Goal: Information Seeking & Learning: Learn about a topic

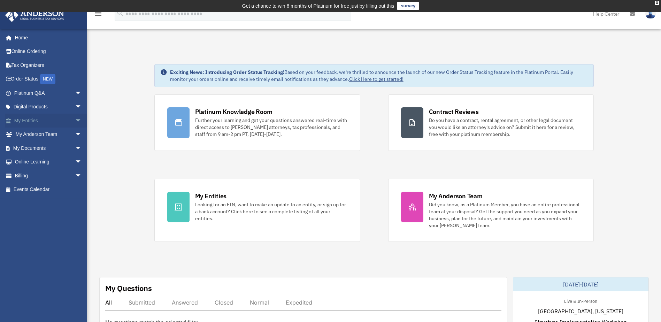
click at [75, 122] on span "arrow_drop_down" at bounding box center [82, 121] width 14 height 14
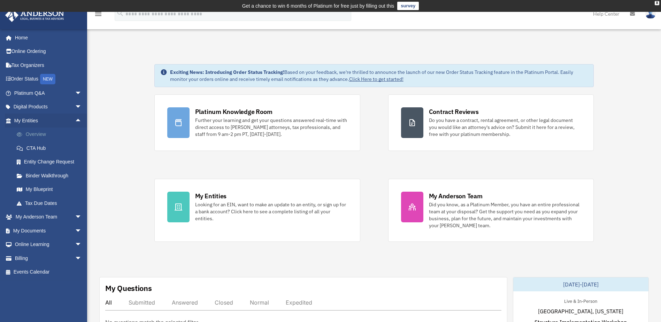
click at [31, 129] on link "Overview" at bounding box center [51, 135] width 83 height 14
click at [33, 134] on link "Overview" at bounding box center [51, 135] width 83 height 14
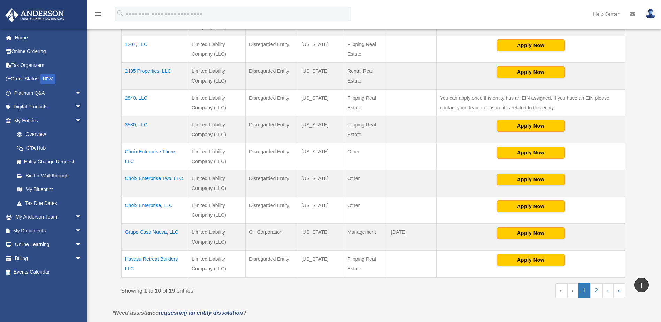
scroll to position [219, 0]
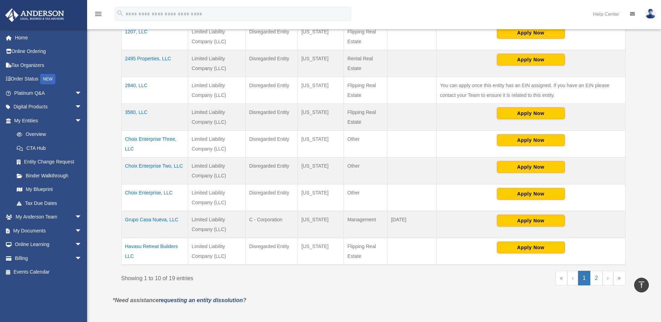
click at [161, 141] on td "Choix Enterprise Three, LLC" at bounding box center [154, 143] width 67 height 27
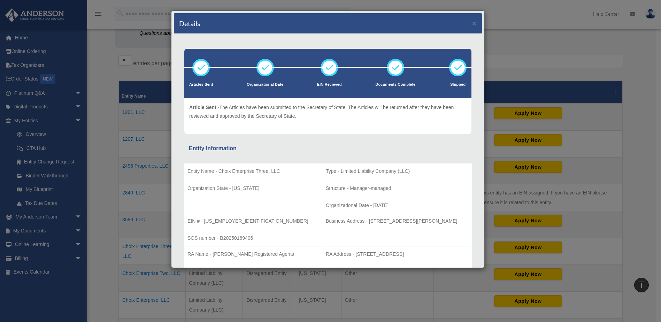
scroll to position [10, 0]
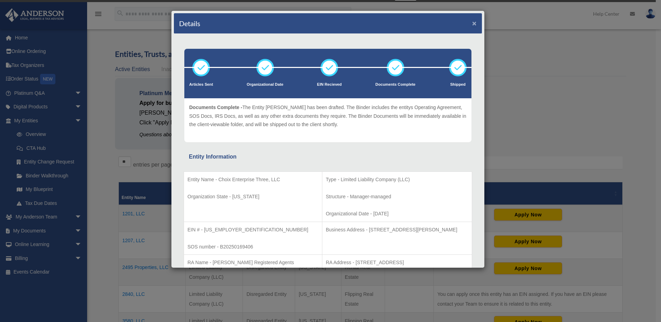
click at [472, 21] on button "×" at bounding box center [474, 23] width 5 height 7
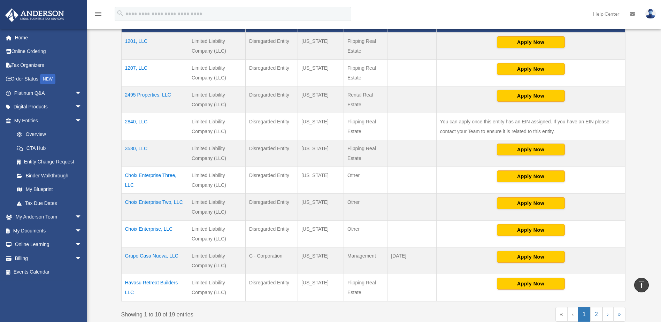
scroll to position [184, 0]
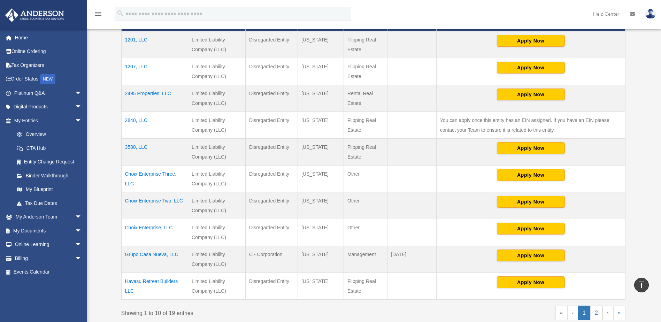
click at [163, 177] on td "Choix Enterprise Three, LLC" at bounding box center [154, 178] width 67 height 27
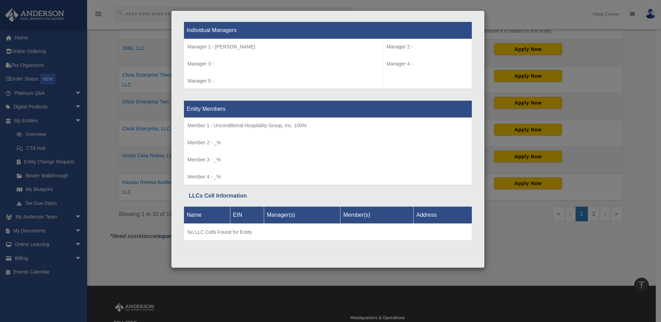
scroll to position [377, 0]
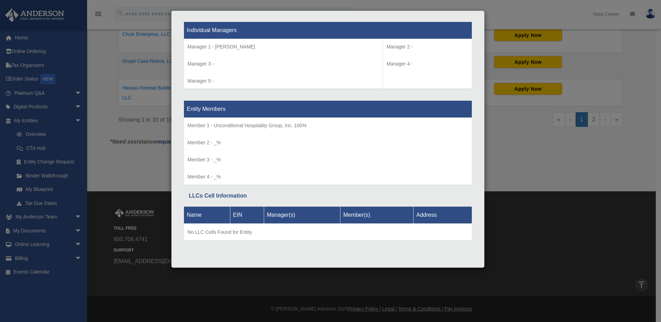
click at [515, 145] on div "Details × Articles Sent Organizational Date" at bounding box center [330, 161] width 661 height 322
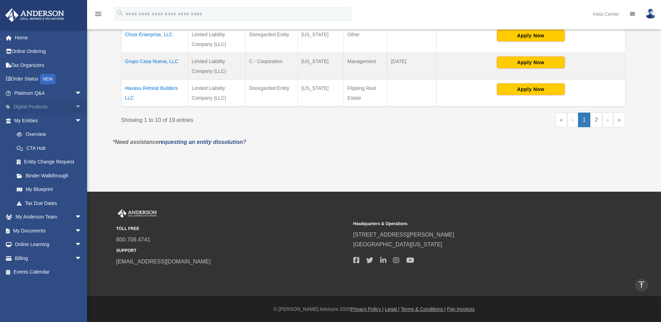
click at [75, 107] on span "arrow_drop_down" at bounding box center [82, 107] width 14 height 14
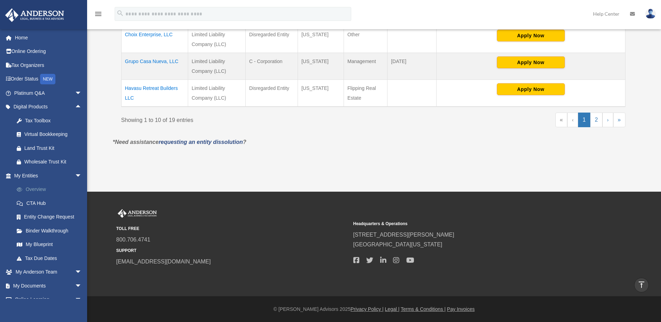
scroll to position [35, 0]
